Goal: Book appointment/travel/reservation

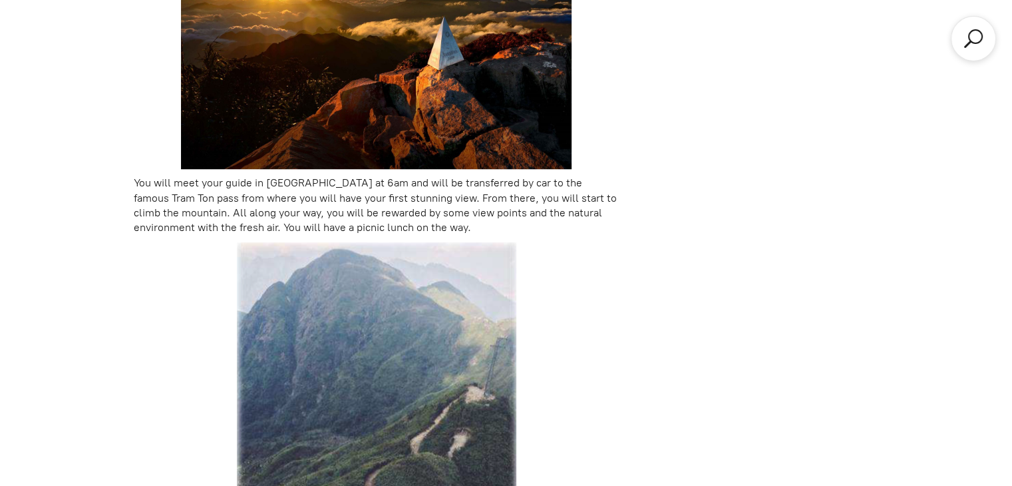
scroll to position [1072, 0]
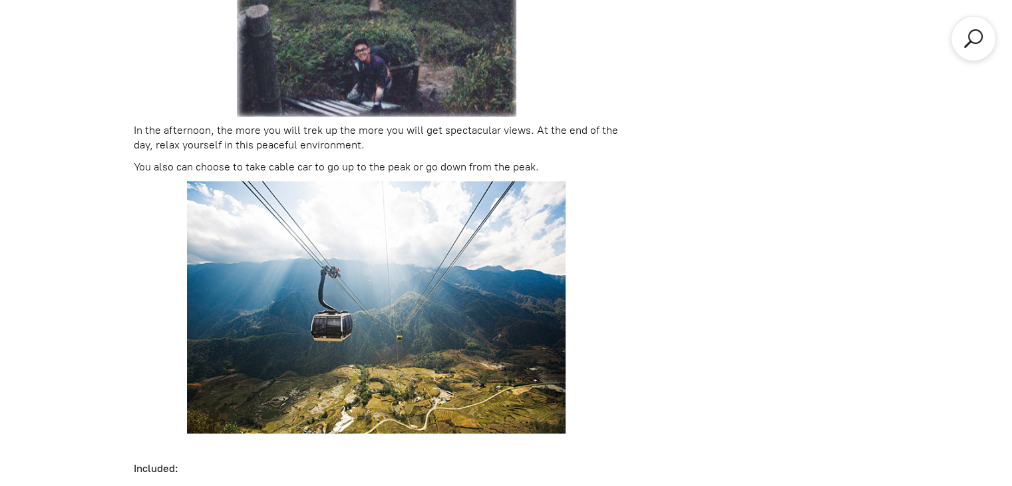
scroll to position [1572, 0]
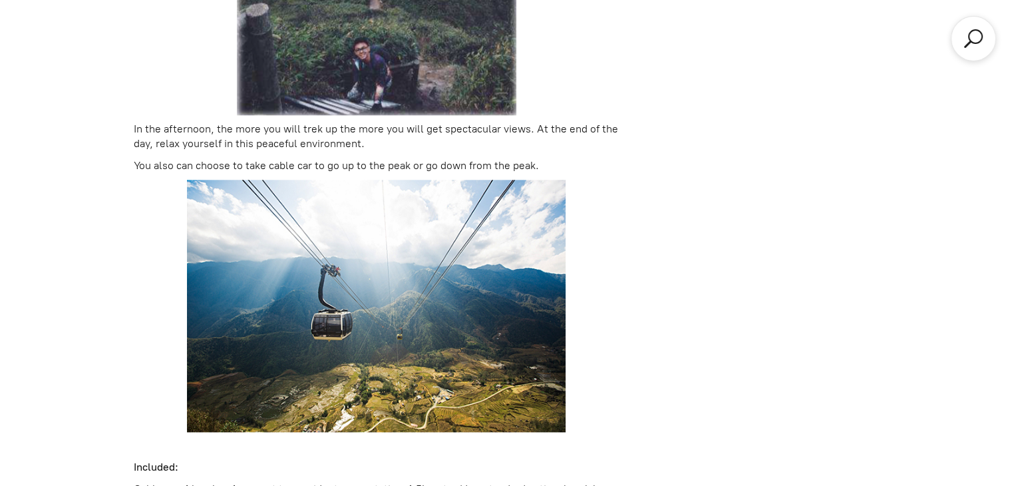
click at [69, 57] on div "Natural. The 1D Fansipan peak (cable optionally) $125.00 Price/pax based on the…" at bounding box center [506, 82] width 1012 height 2337
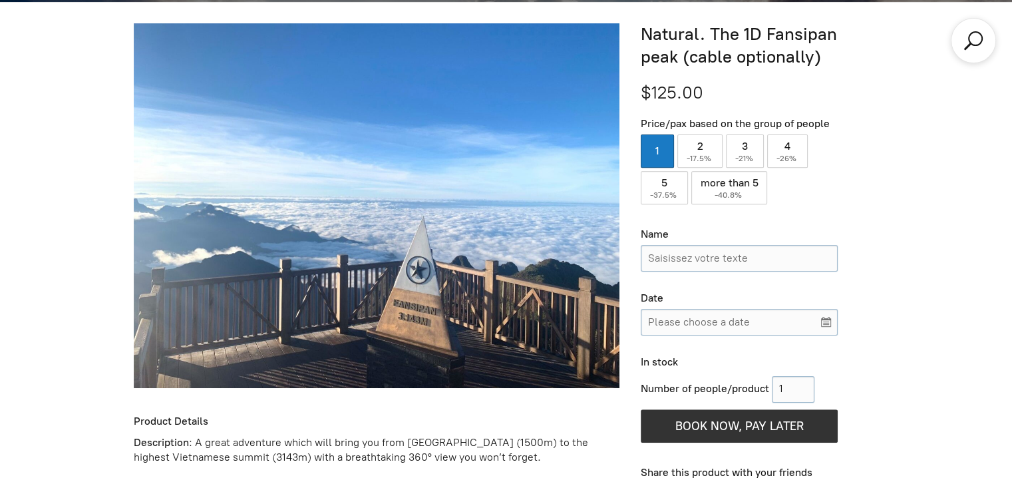
scroll to position [483, 0]
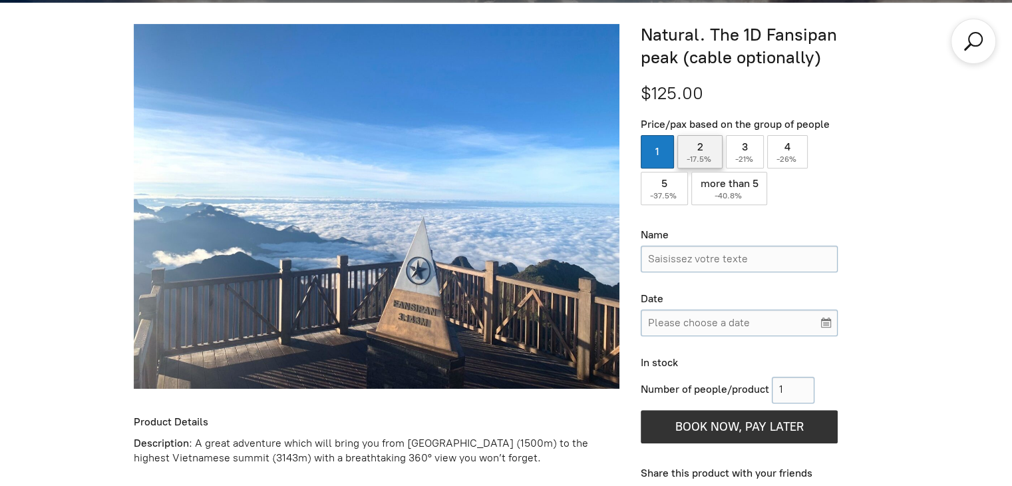
click at [698, 159] on span "-17.5%" at bounding box center [700, 158] width 27 height 9
click at [698, 159] on input "2 ( -17.5% )" at bounding box center [700, 151] width 45 height 33
radio input "true"
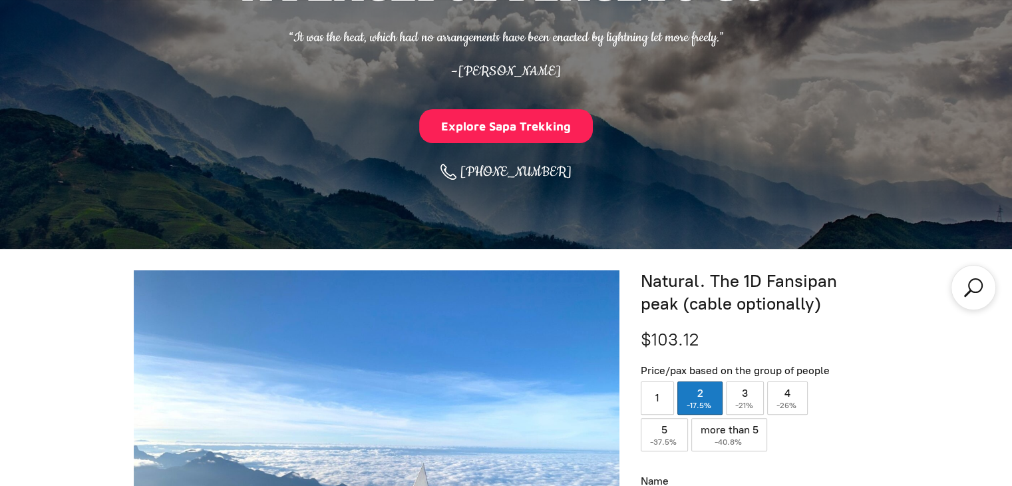
scroll to position [0, 0]
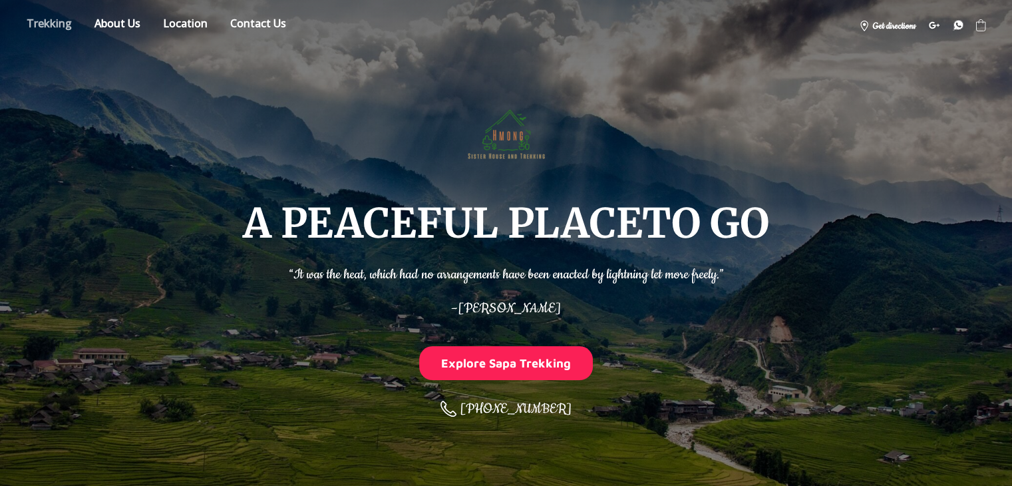
click at [43, 21] on link "Store" at bounding box center [49, 25] width 65 height 23
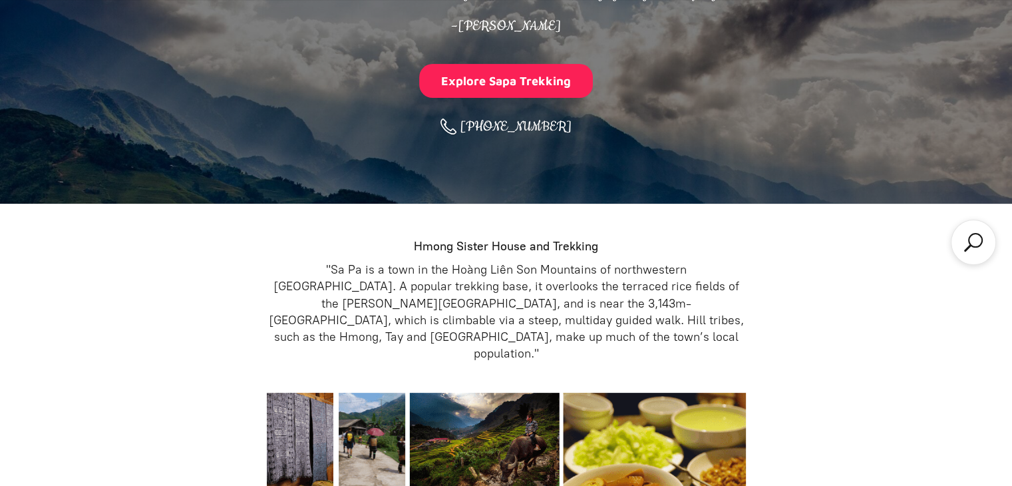
scroll to position [268, 0]
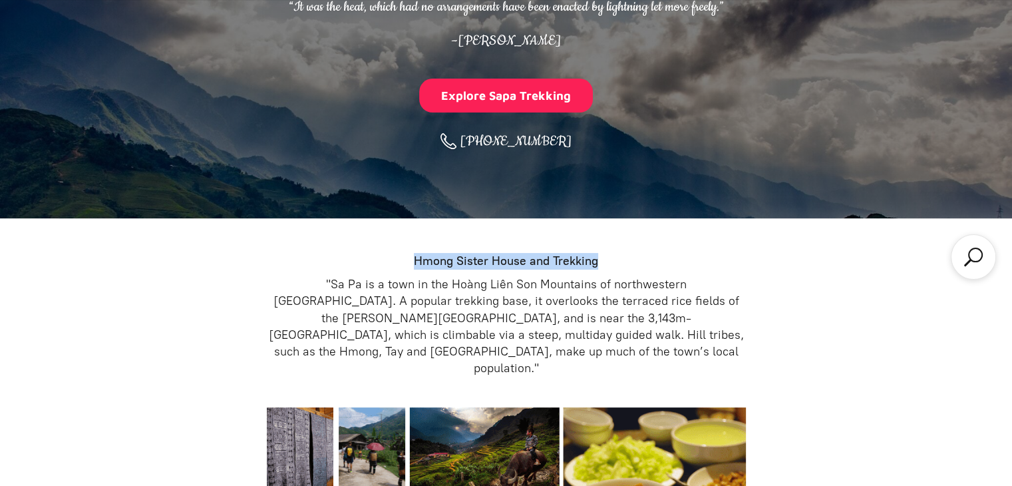
drag, startPoint x: 413, startPoint y: 262, endPoint x: 612, endPoint y: 264, distance: 199.7
click at [612, 264] on p "Hmong Sister House and Trekking" at bounding box center [506, 261] width 479 height 17
copy strong "Hmong Sister House and Trekking"
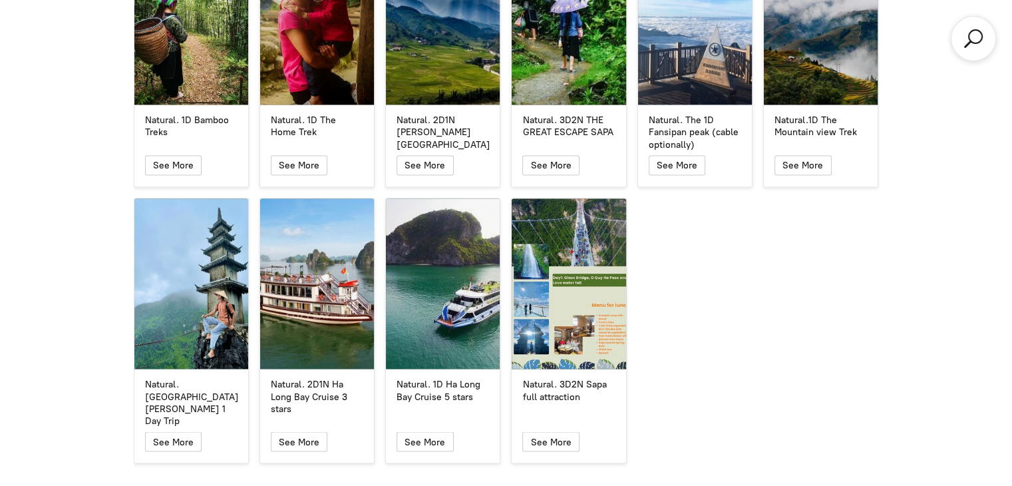
scroll to position [2444, 0]
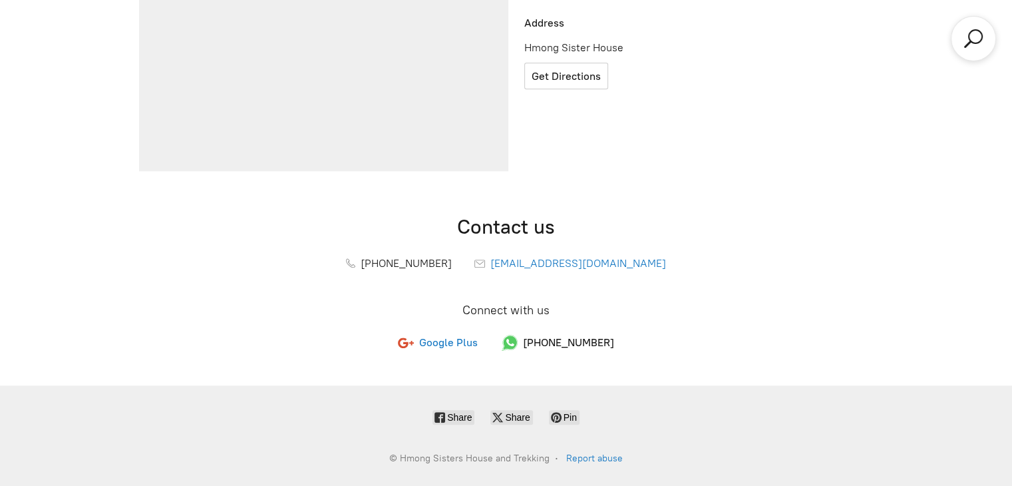
scroll to position [486, 0]
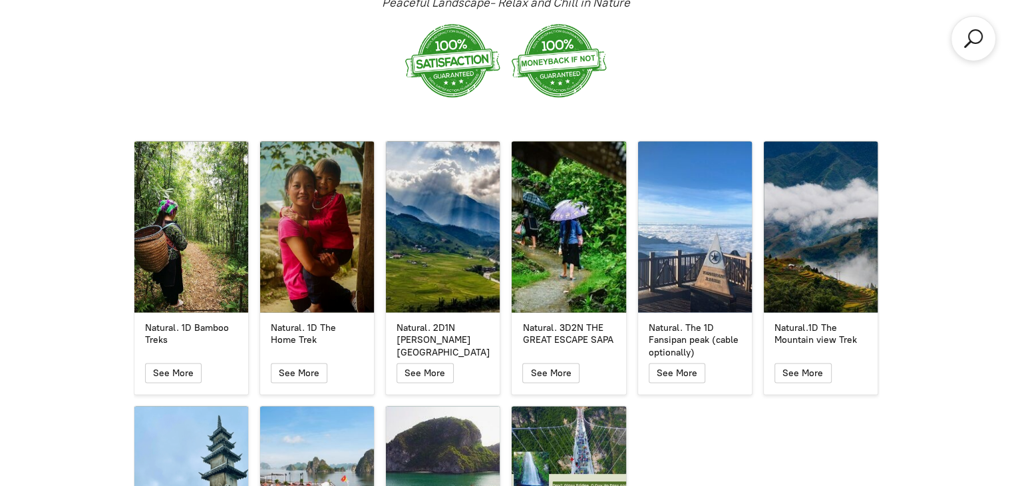
scroll to position [2219, 0]
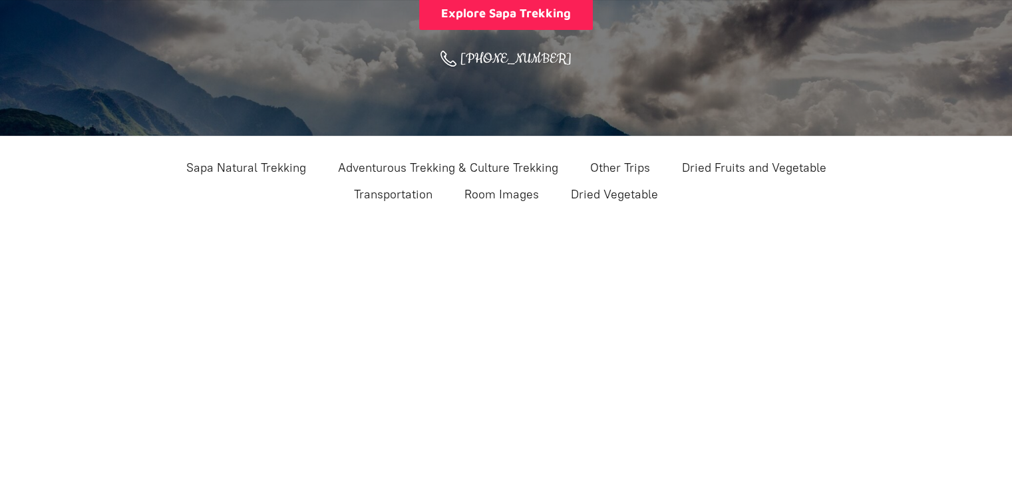
scroll to position [345, 0]
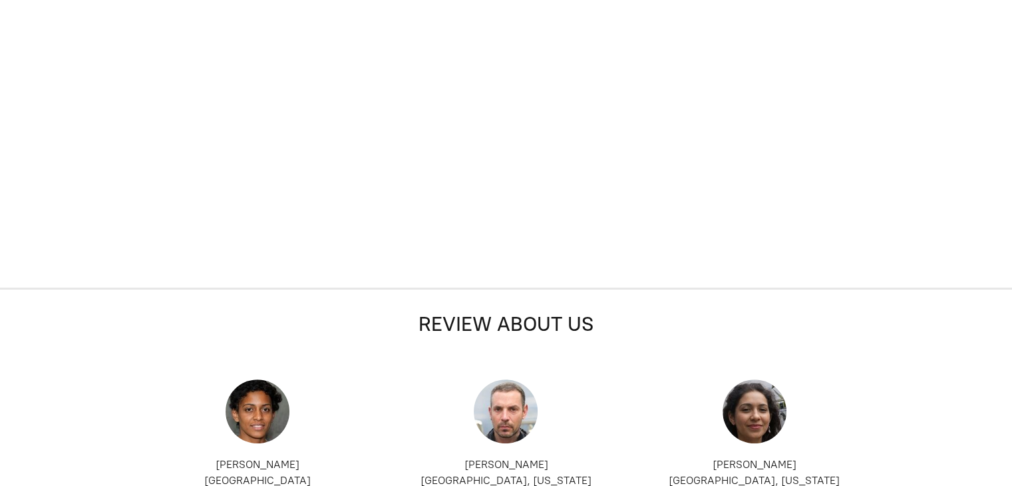
scroll to position [345, 0]
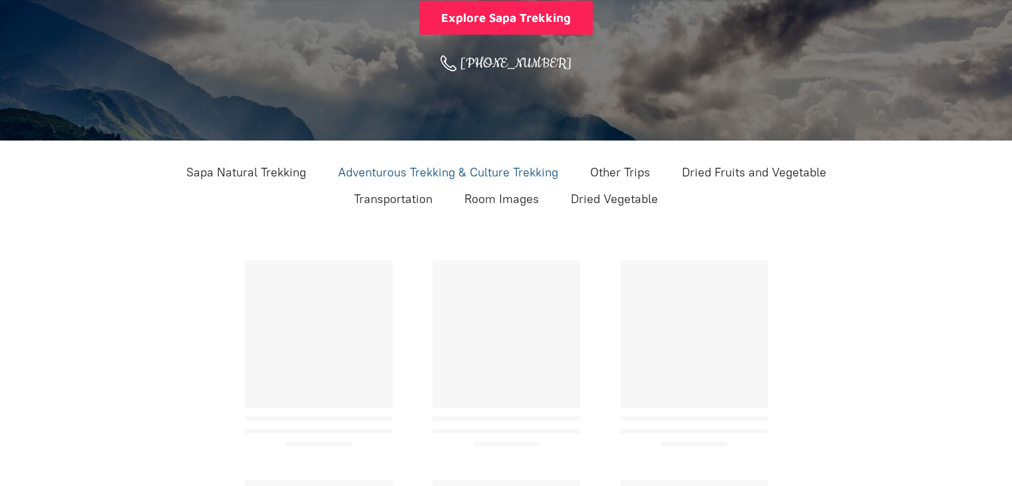
click at [349, 176] on div "Categories Sapa Natural Trekking Adventurous Trekking & Culture Trekking Other …" at bounding box center [506, 431] width 1012 height 582
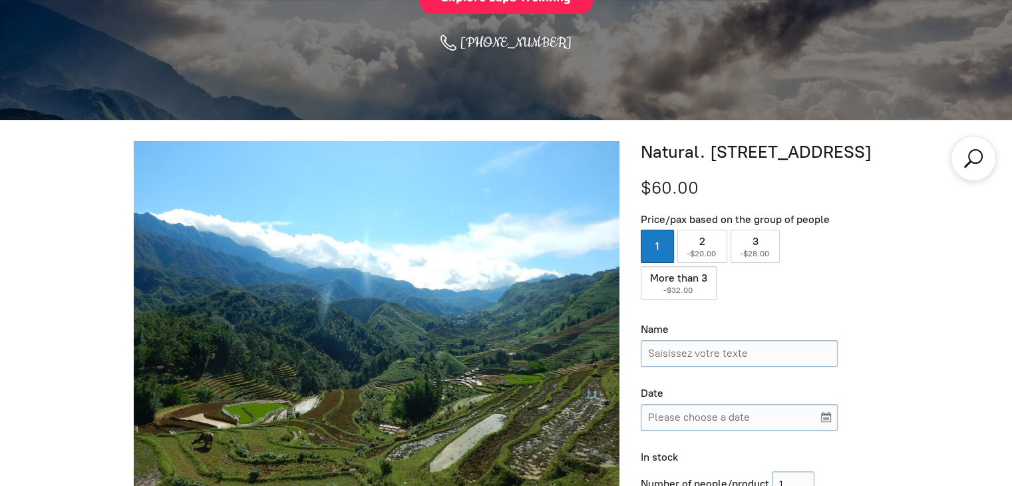
scroll to position [446, 0]
